Goal: Information Seeking & Learning: Check status

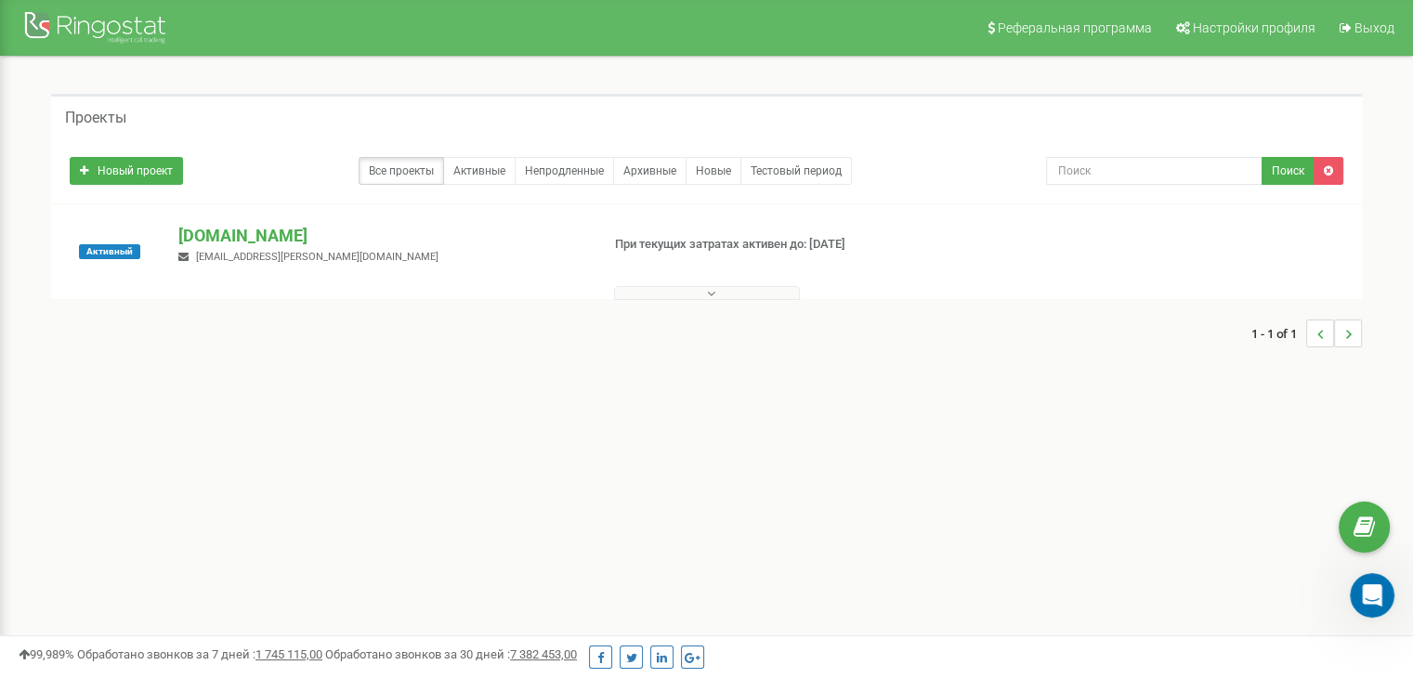
scroll to position [3, 0]
click at [1368, 585] on icon "Открыть службу сообщений Intercom" at bounding box center [1370, 593] width 31 height 31
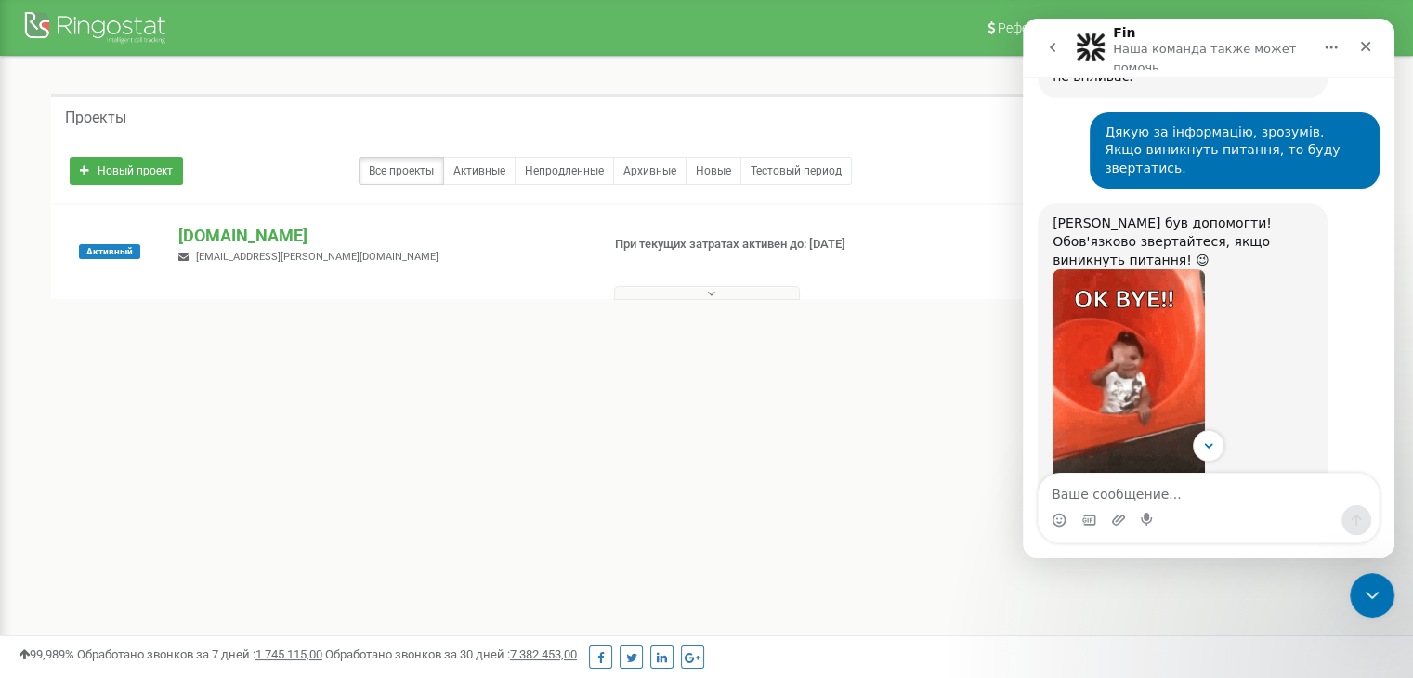
scroll to position [2660, 0]
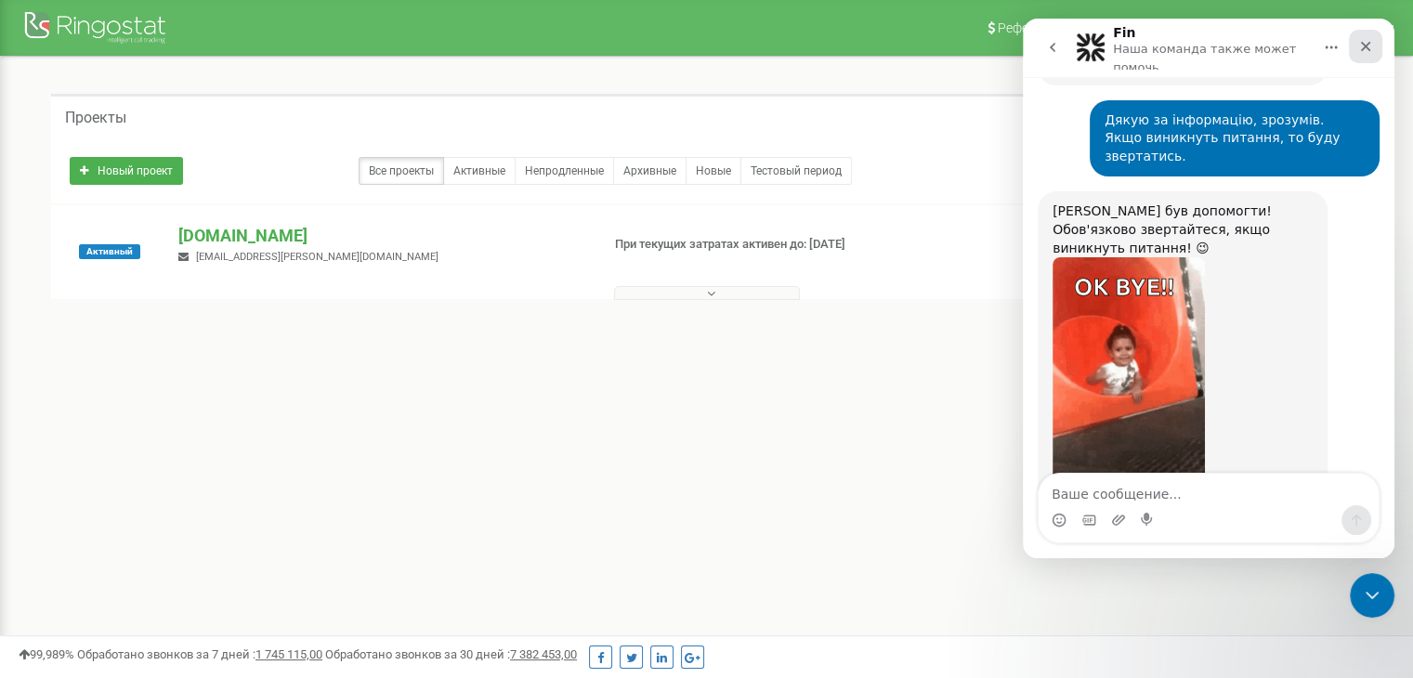
click at [1365, 39] on icon "Закрыть" at bounding box center [1365, 46] width 15 height 15
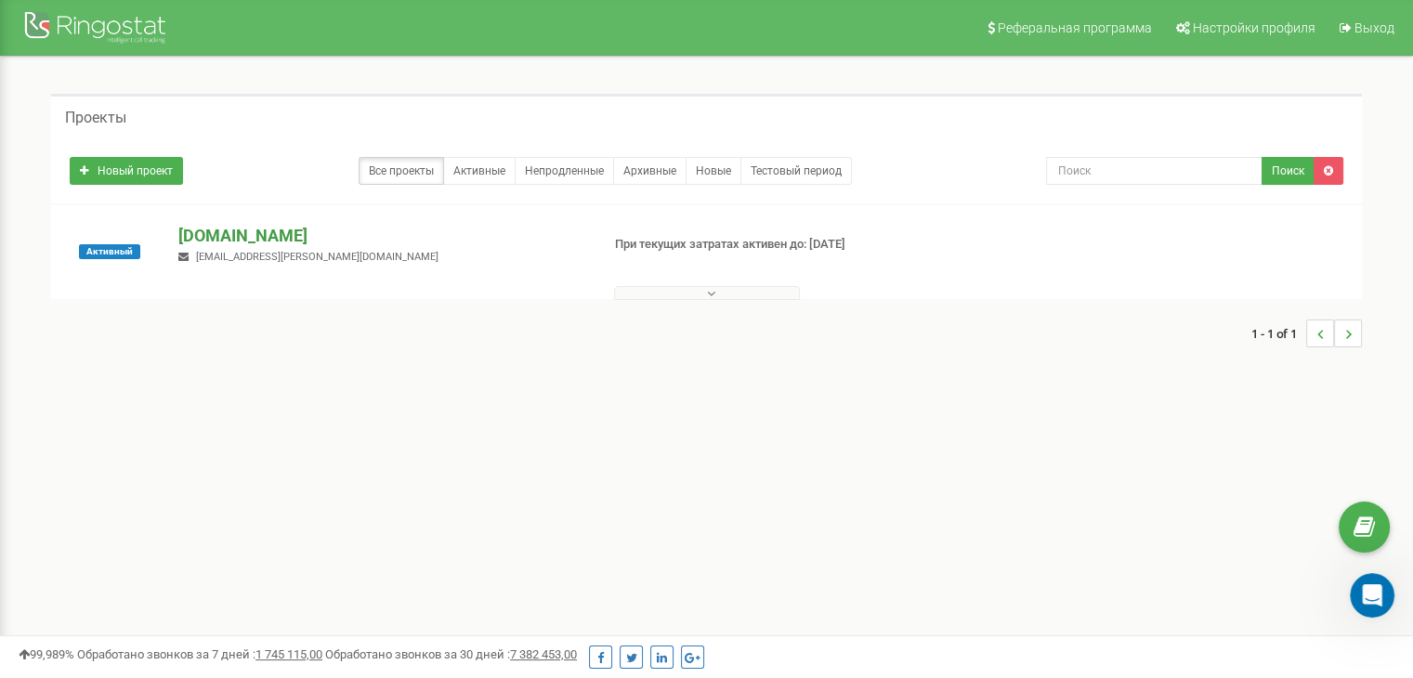
click at [211, 233] on p "[DOMAIN_NAME]" at bounding box center [381, 236] width 406 height 24
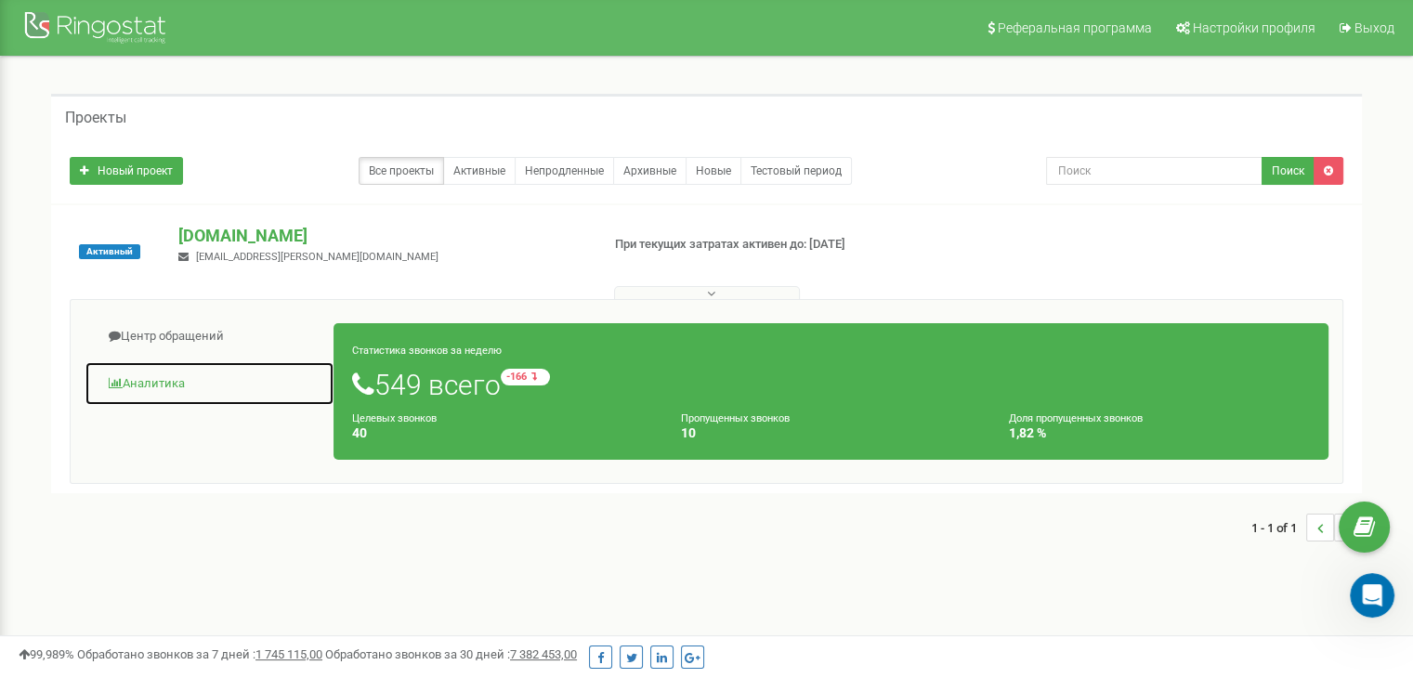
click at [154, 382] on link "Аналитика" at bounding box center [210, 384] width 250 height 46
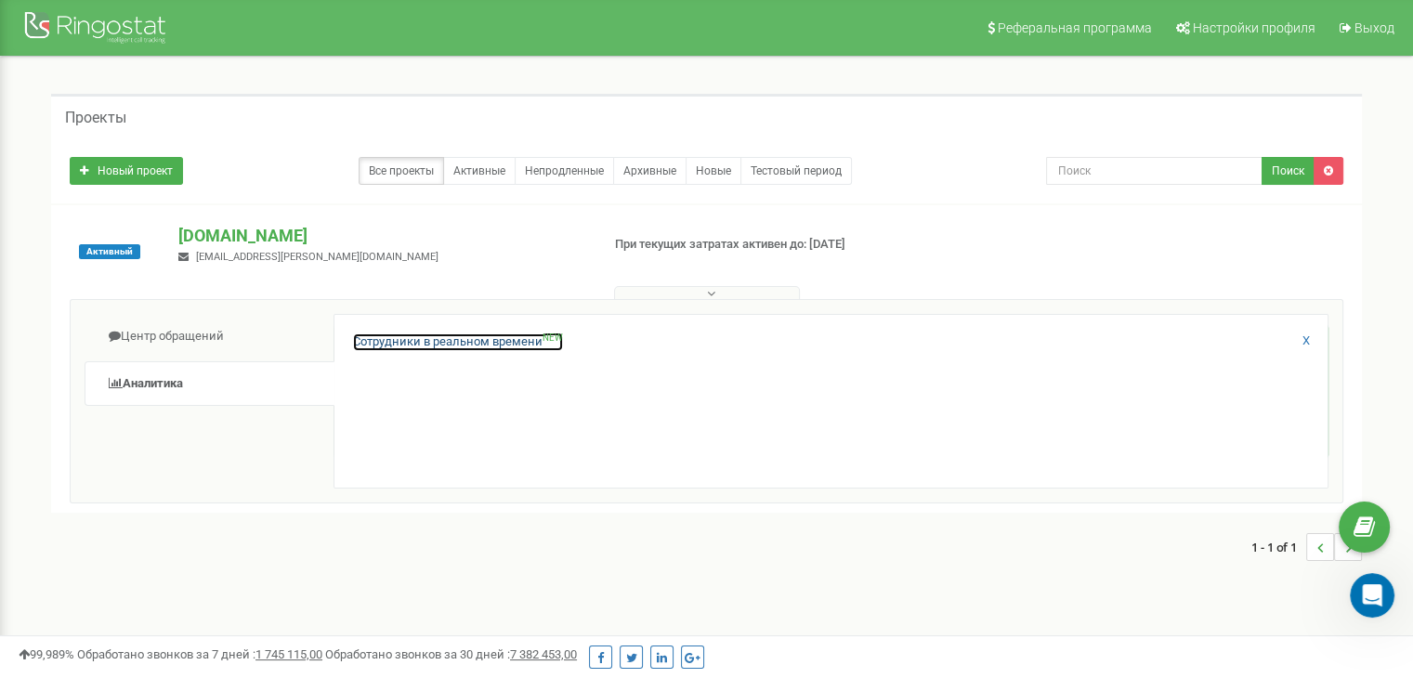
click at [452, 347] on link "Сотрудники в реальном времени NEW" at bounding box center [458, 343] width 210 height 18
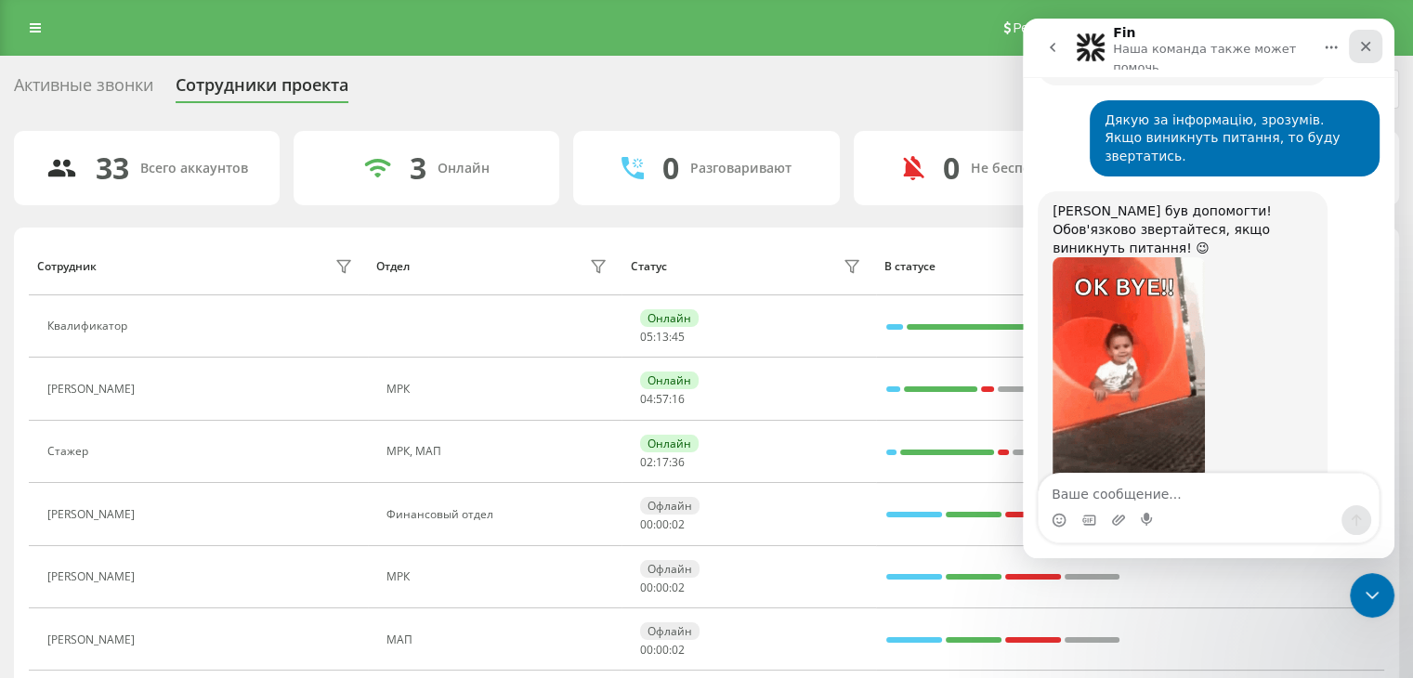
scroll to position [2661, 0]
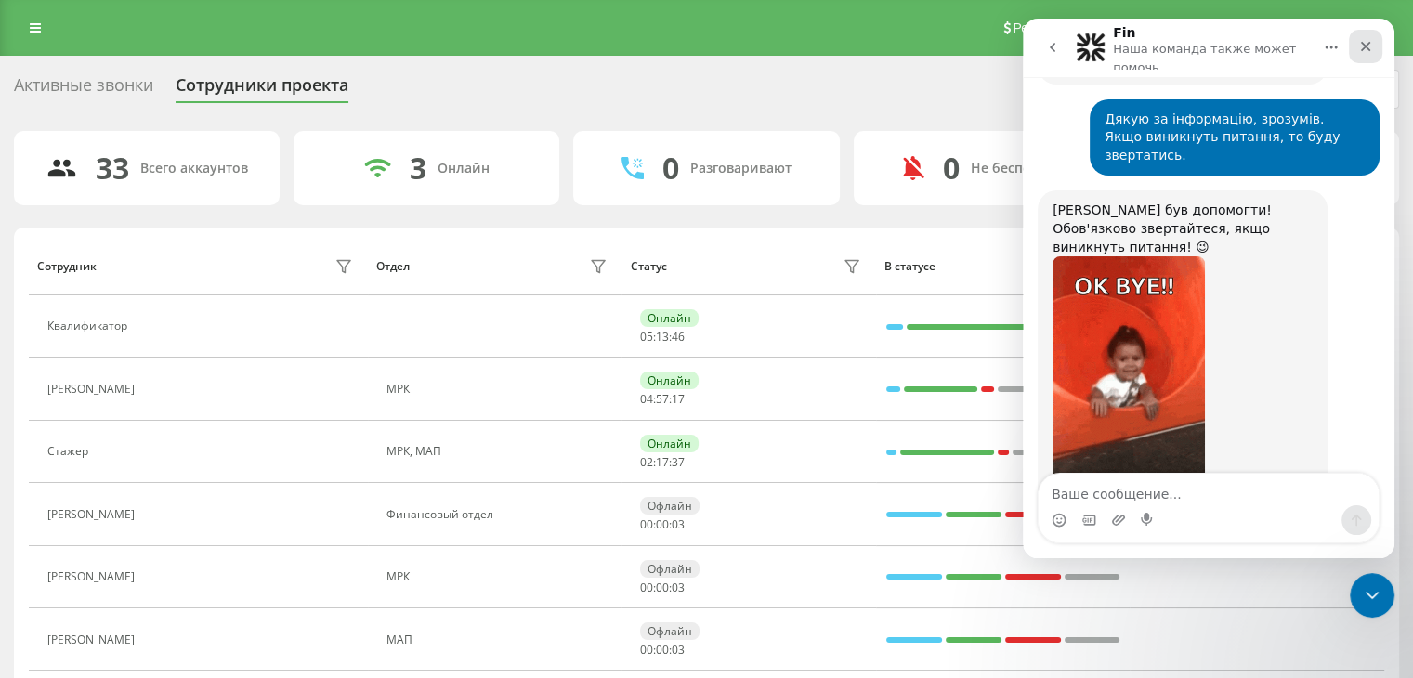
click at [1366, 37] on div "Закрыть" at bounding box center [1365, 46] width 33 height 33
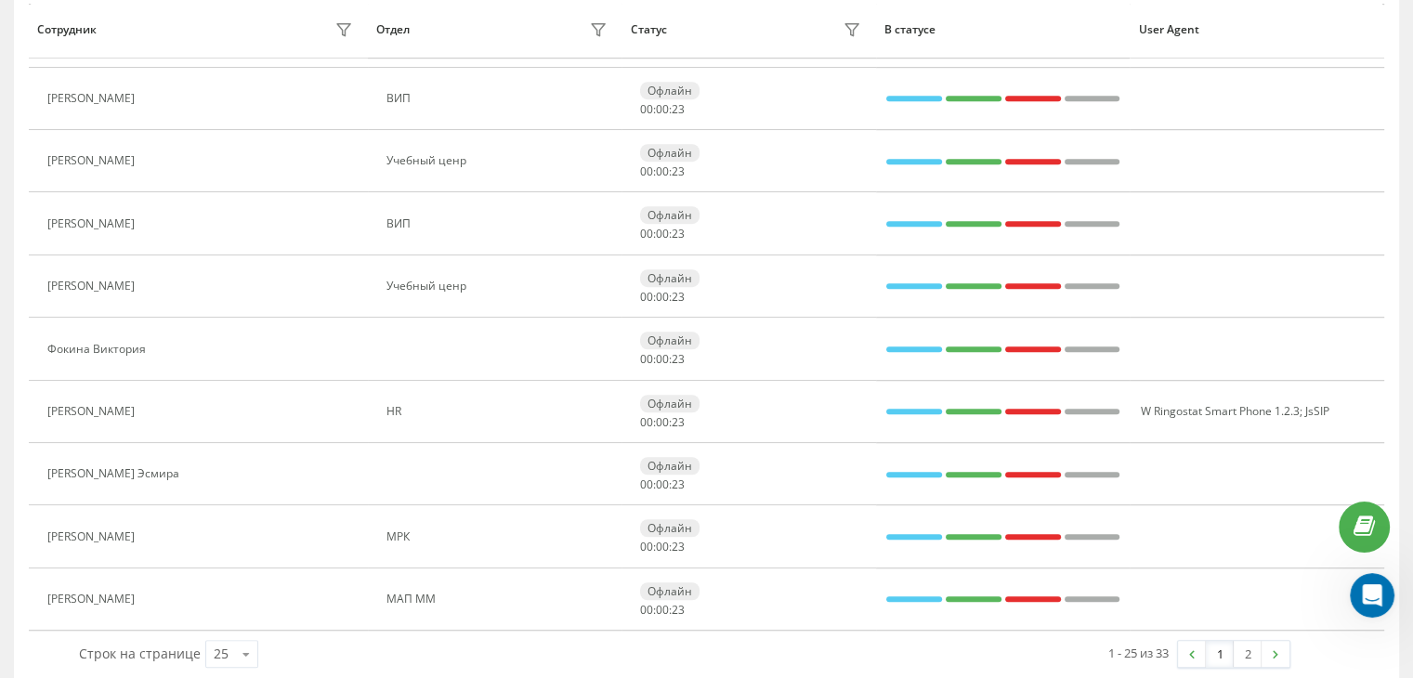
scroll to position [1247, 0]
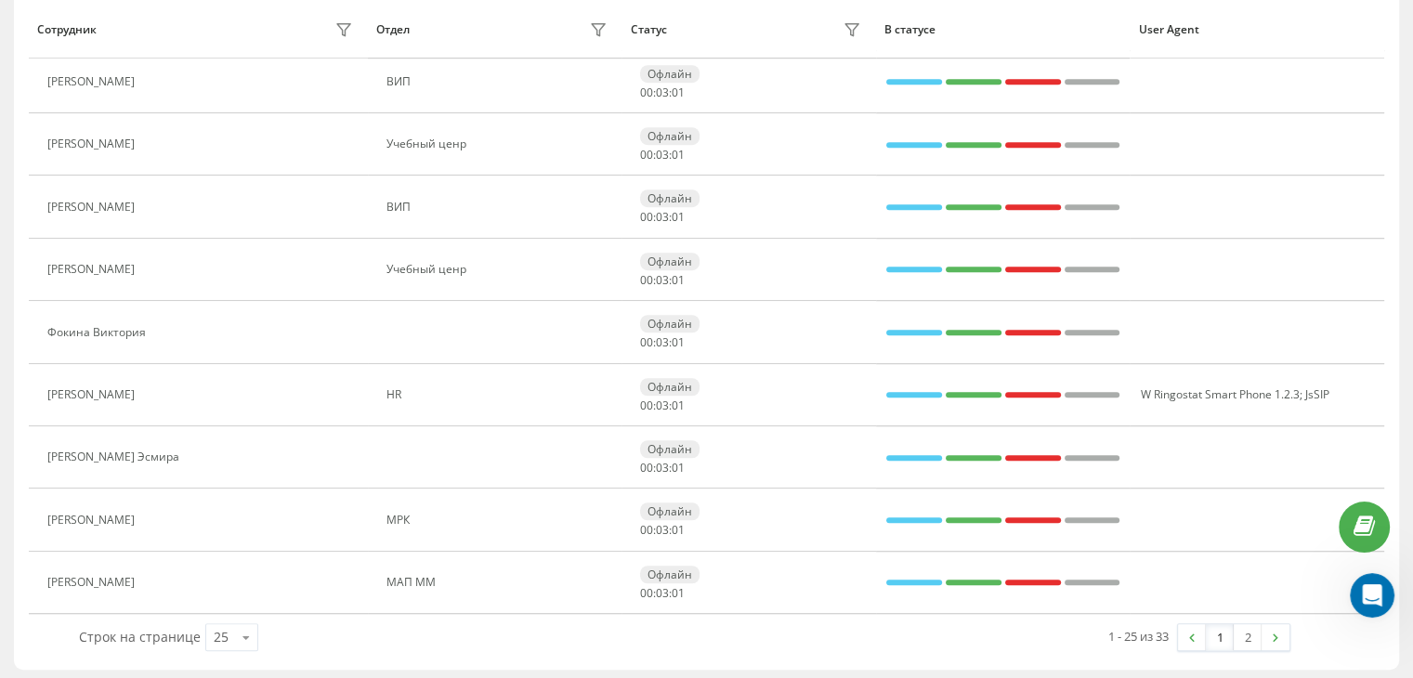
click at [1247, 636] on link "2" at bounding box center [1248, 637] width 28 height 26
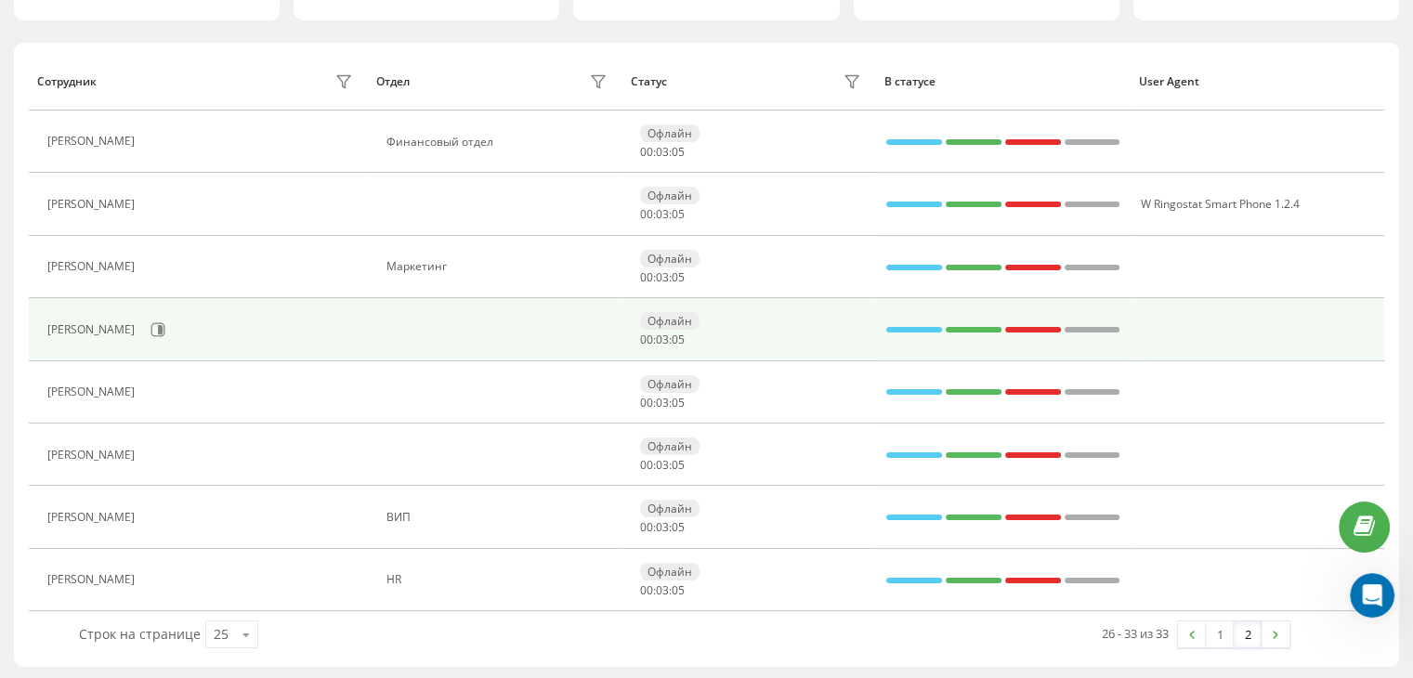
scroll to position [186, 0]
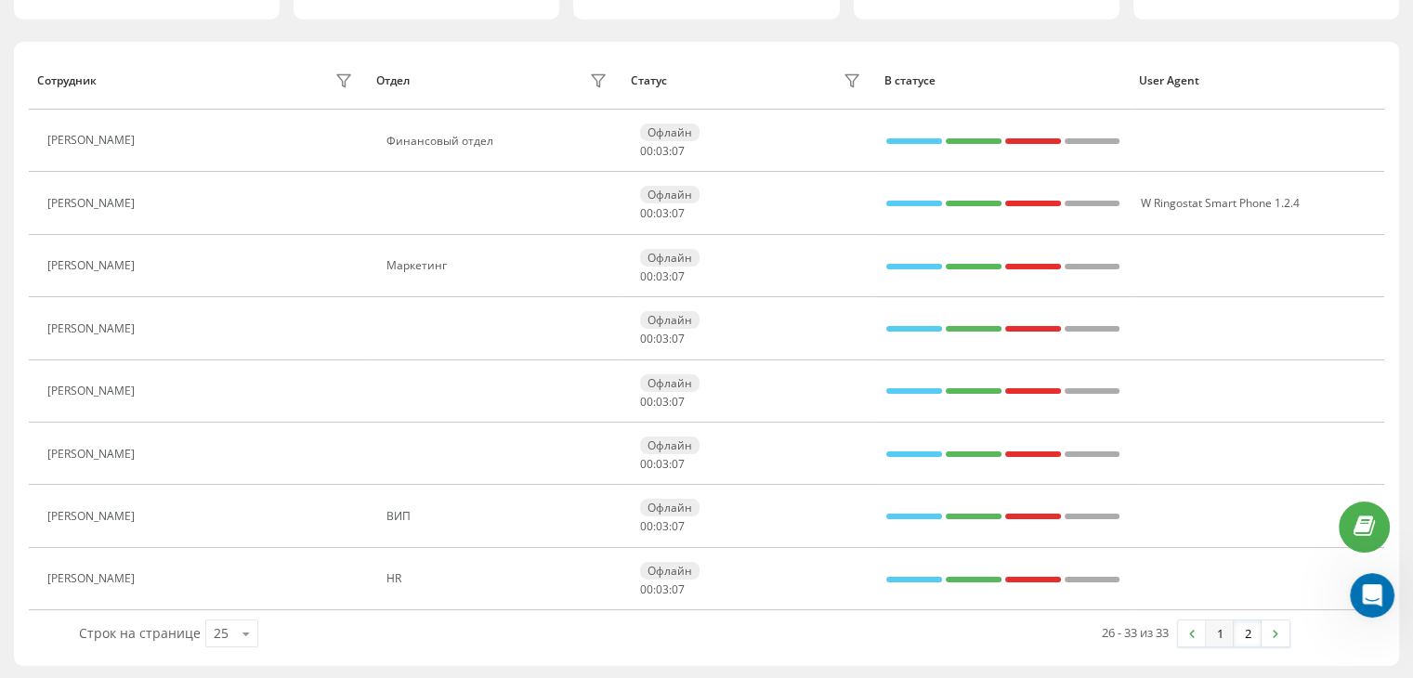
click at [1215, 629] on link "1" at bounding box center [1220, 634] width 28 height 26
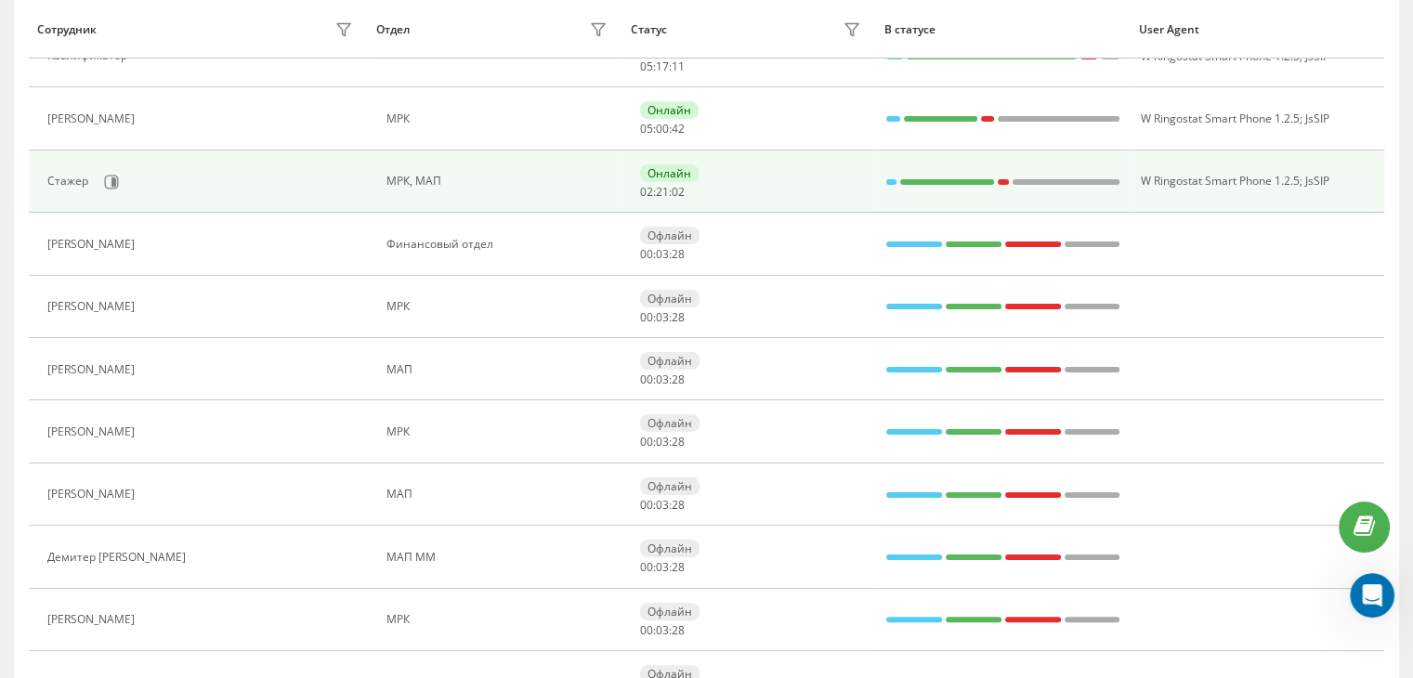
scroll to position [372, 0]
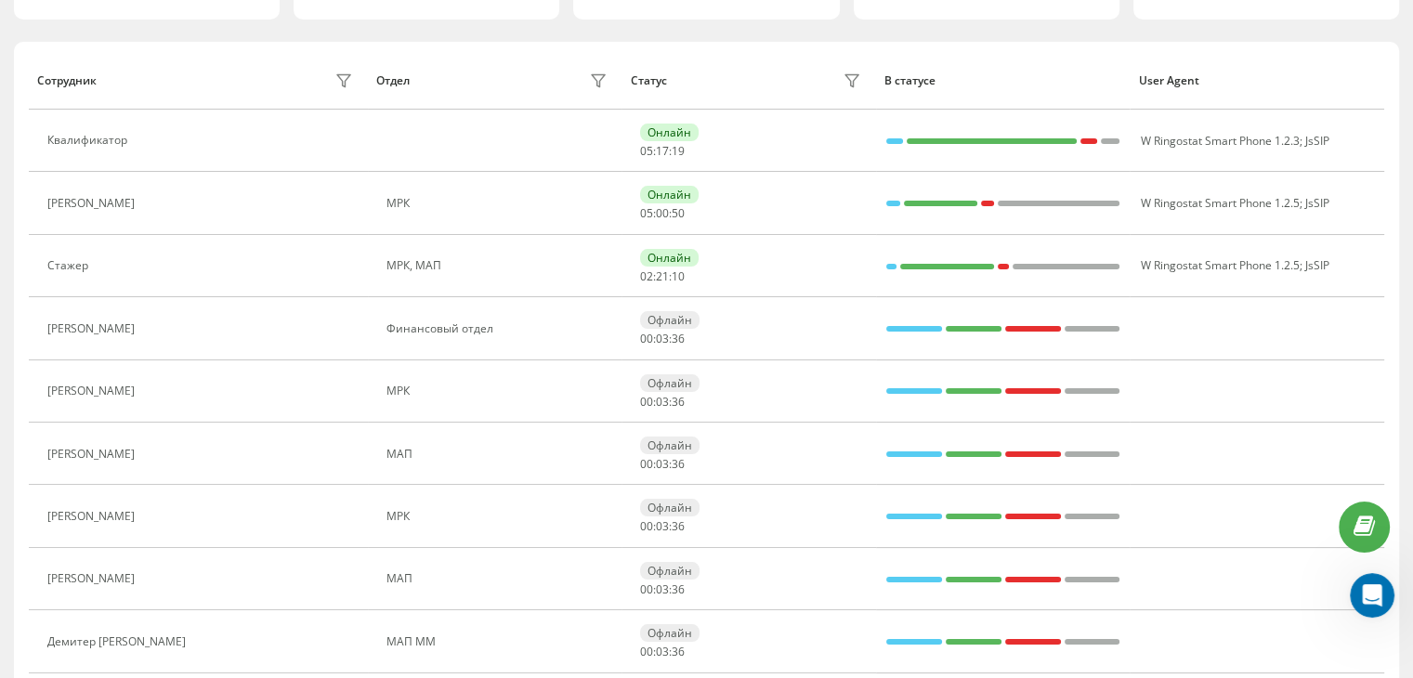
scroll to position [1247, 0]
